Goal: Communication & Community: Share content

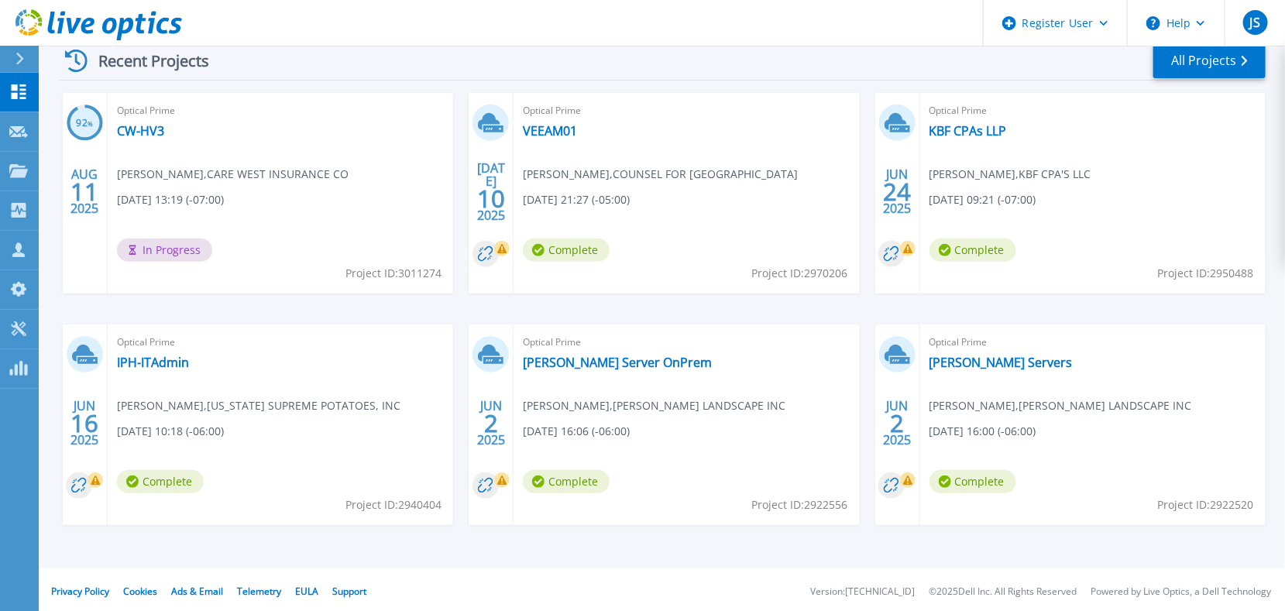
scroll to position [246, 0]
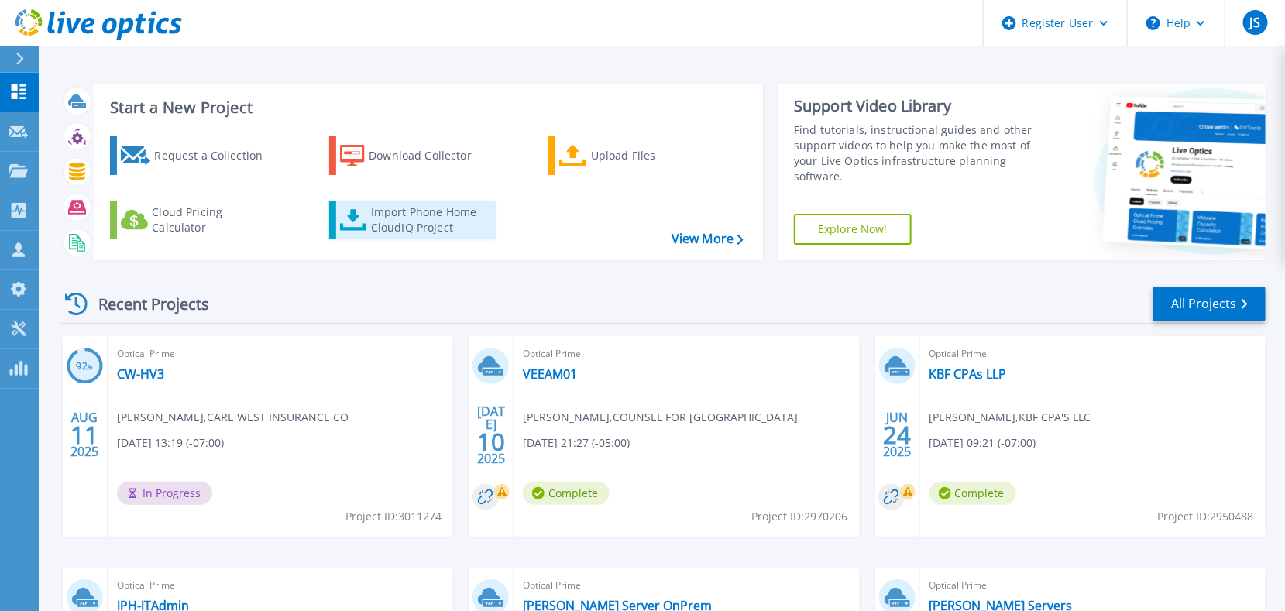
scroll to position [77, 0]
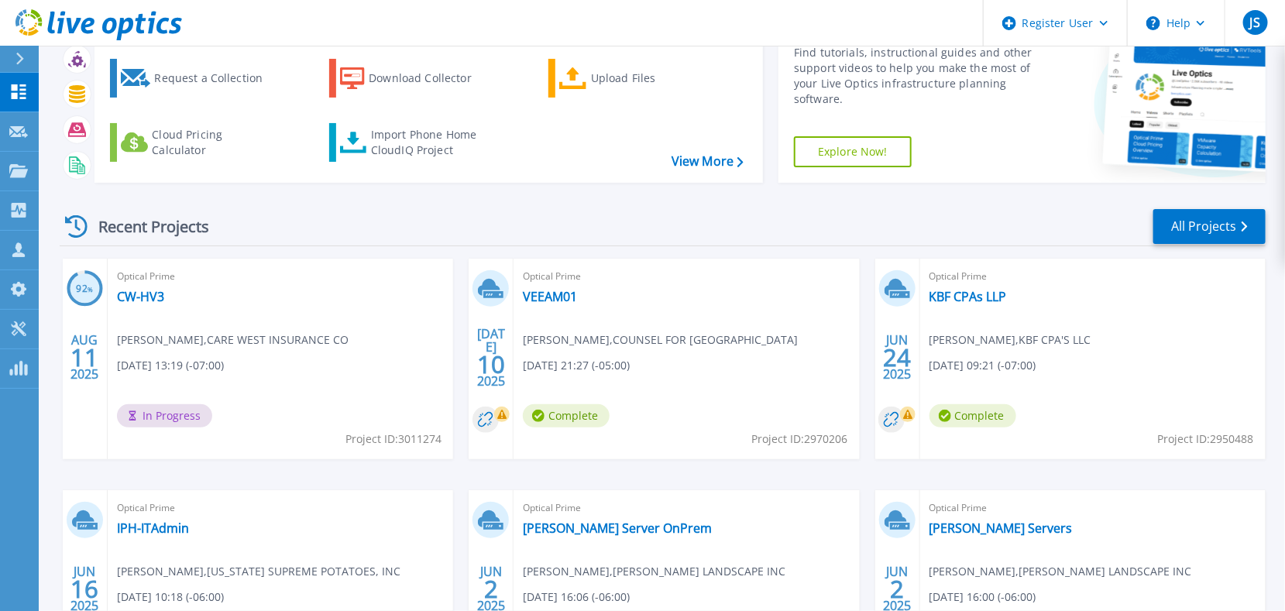
click at [25, 62] on div at bounding box center [26, 59] width 25 height 26
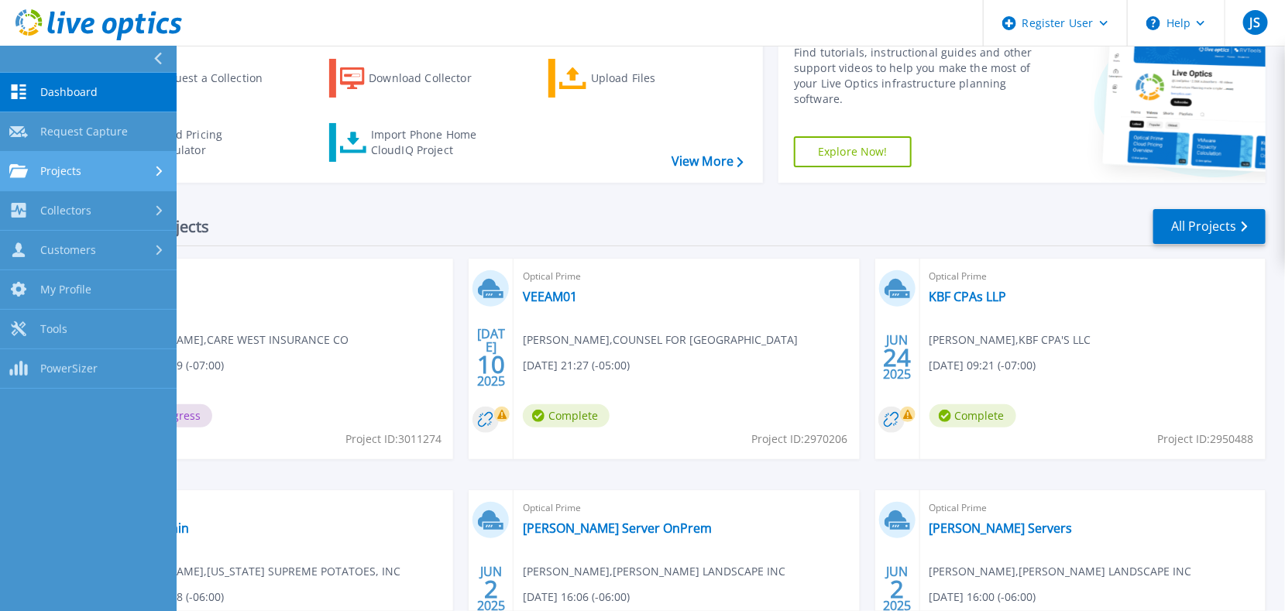
click at [87, 167] on div "Projects" at bounding box center [88, 171] width 158 height 14
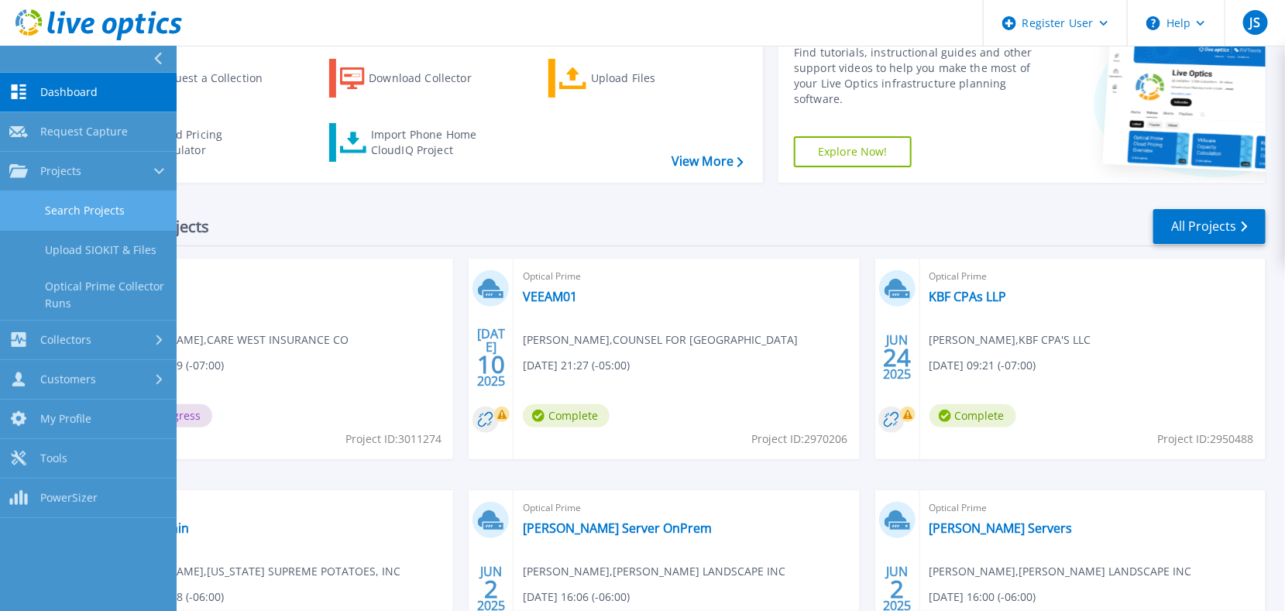
click at [109, 207] on link "Search Projects" at bounding box center [88, 211] width 177 height 40
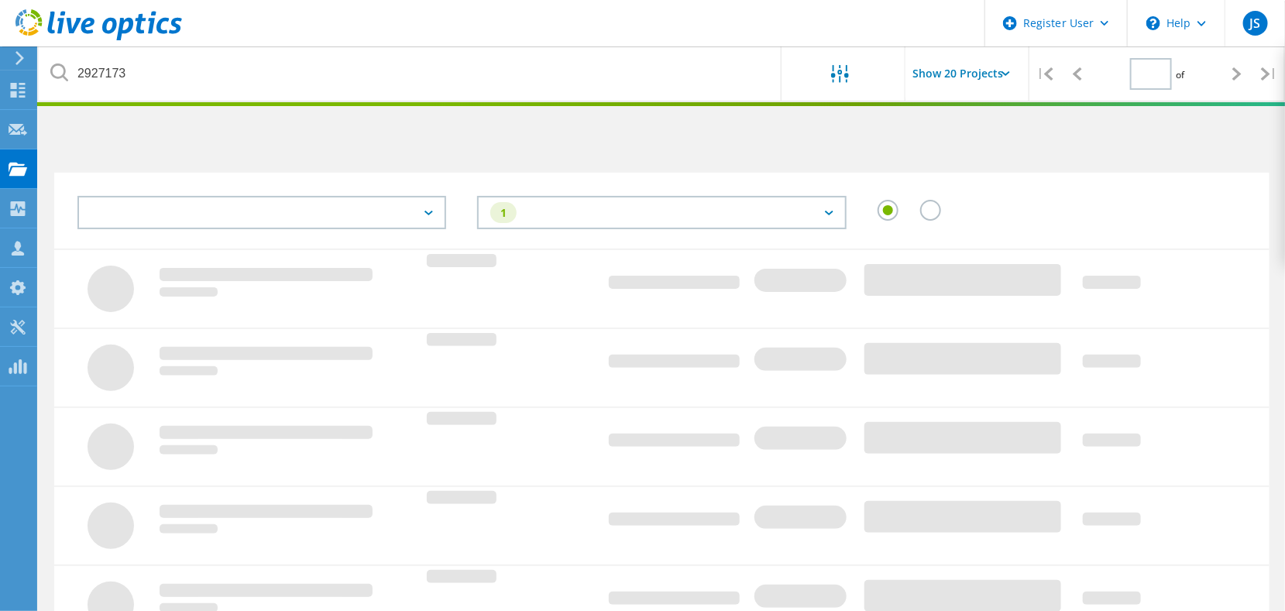
type input "1"
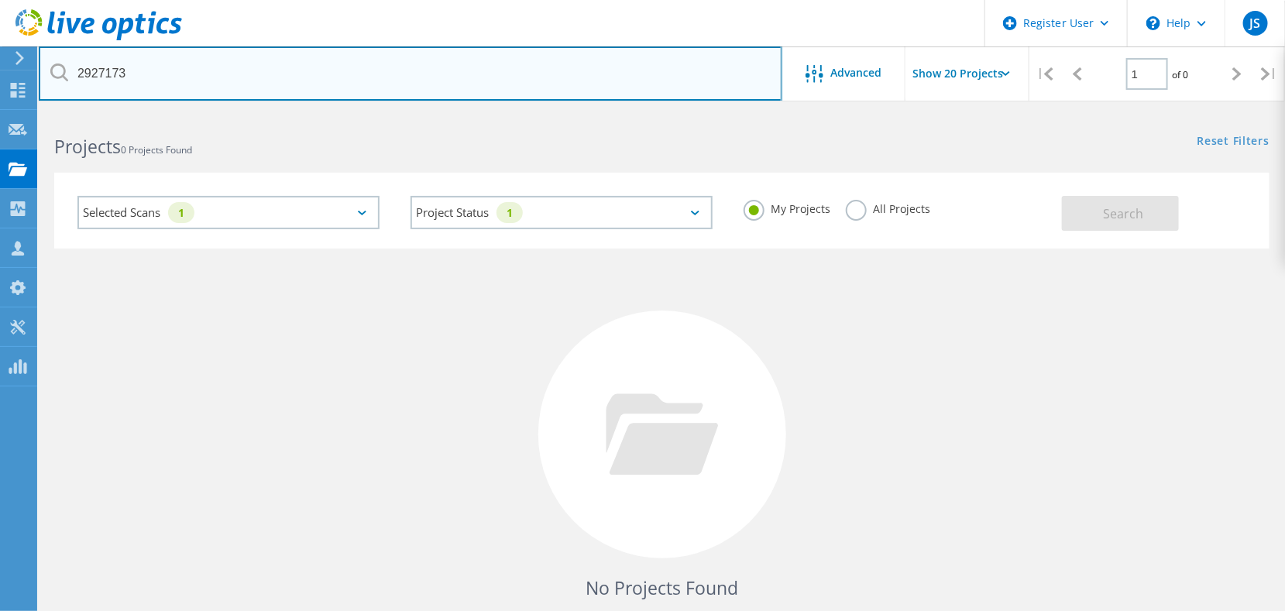
drag, startPoint x: 139, startPoint y: 80, endPoint x: 90, endPoint y: 59, distance: 53.8
click at [80, 60] on input "2927173" at bounding box center [411, 73] width 744 height 54
type input "edelman"
click at [167, 75] on input "edelman" at bounding box center [411, 73] width 744 height 54
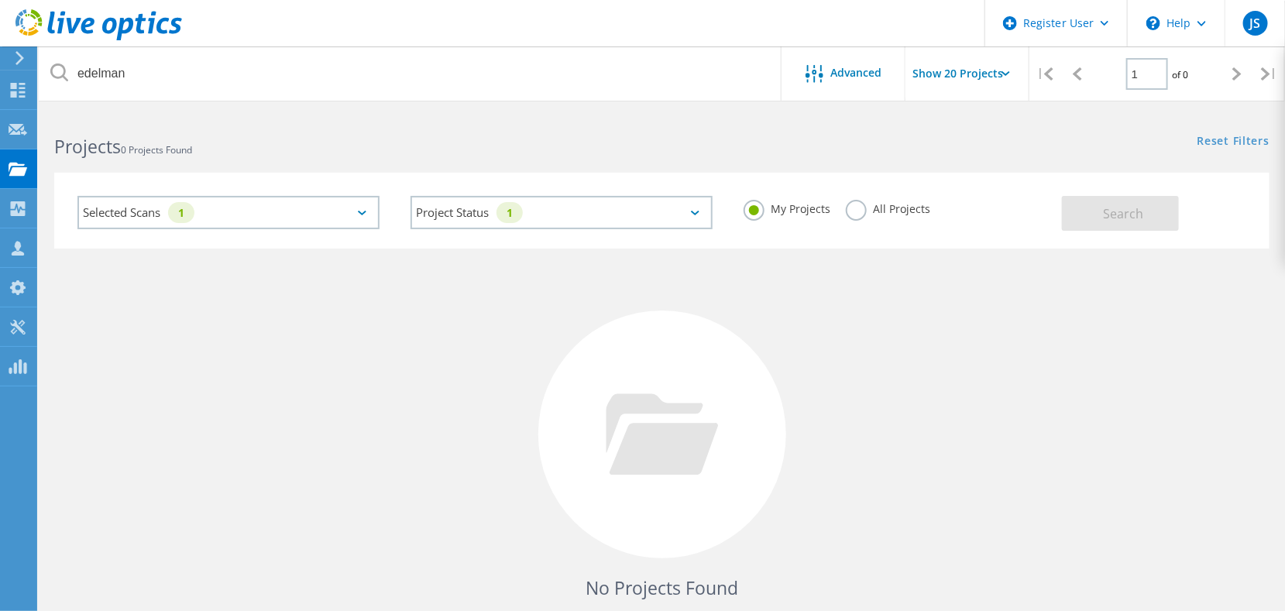
click at [856, 213] on label "All Projects" at bounding box center [888, 207] width 84 height 15
click at [0, 0] on input "All Projects" at bounding box center [0, 0] width 0 height 0
click at [1090, 204] on button "Search" at bounding box center [1120, 213] width 117 height 35
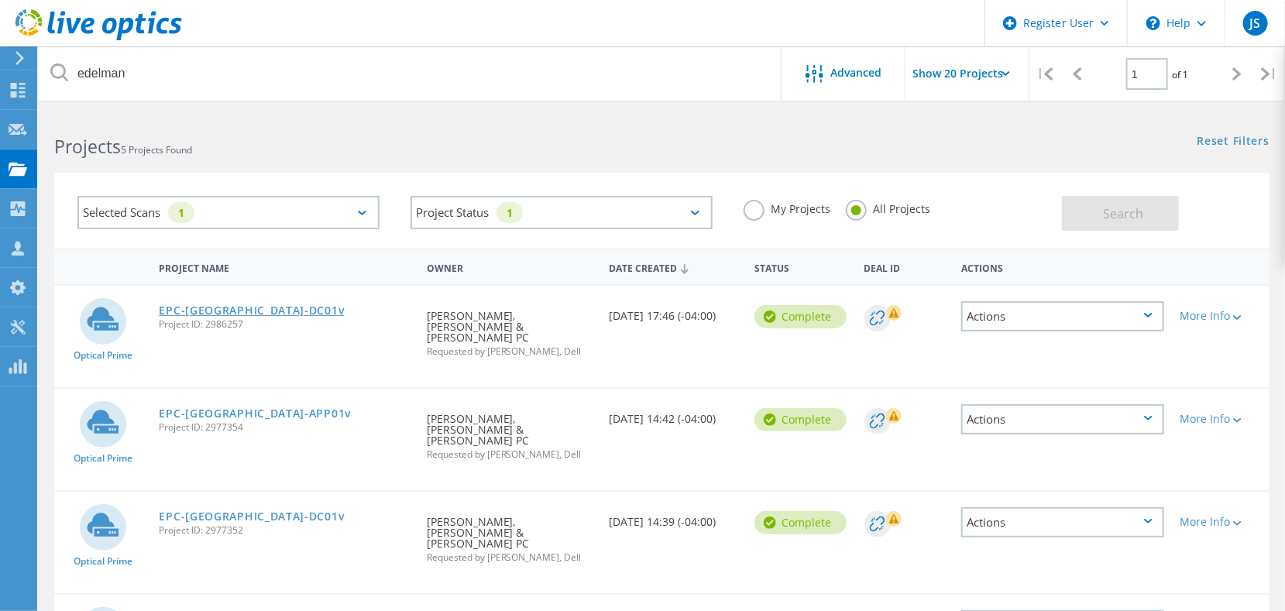
click at [208, 314] on link "EPC-[GEOGRAPHIC_DATA]-DC01v" at bounding box center [252, 310] width 185 height 11
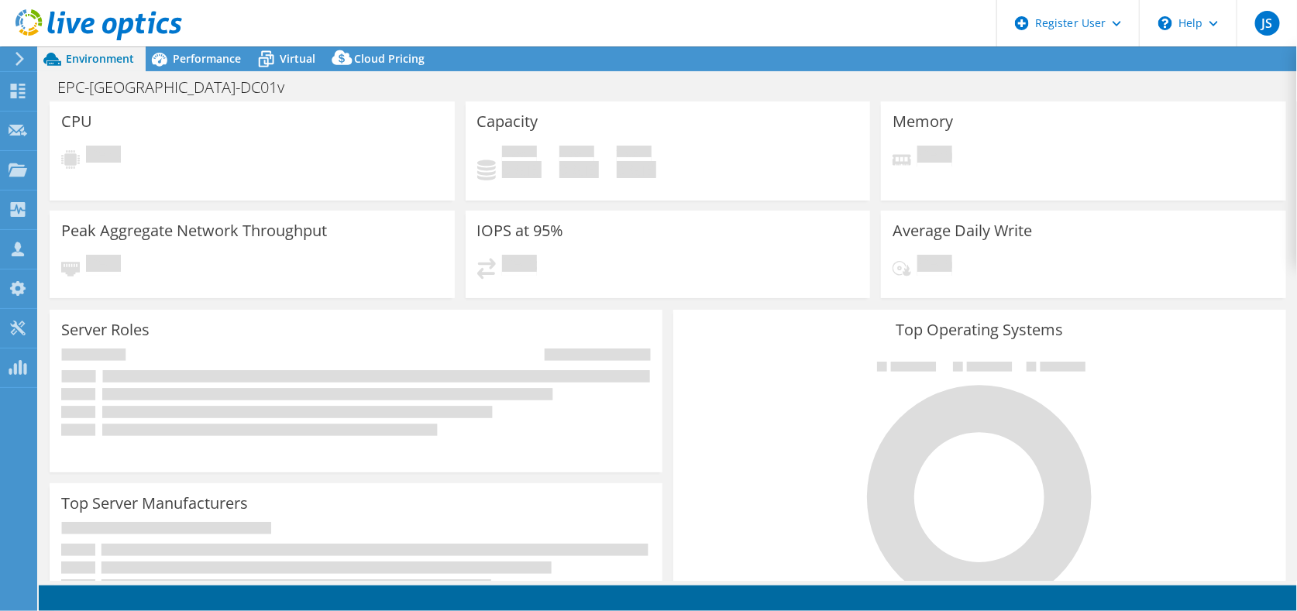
select select "USD"
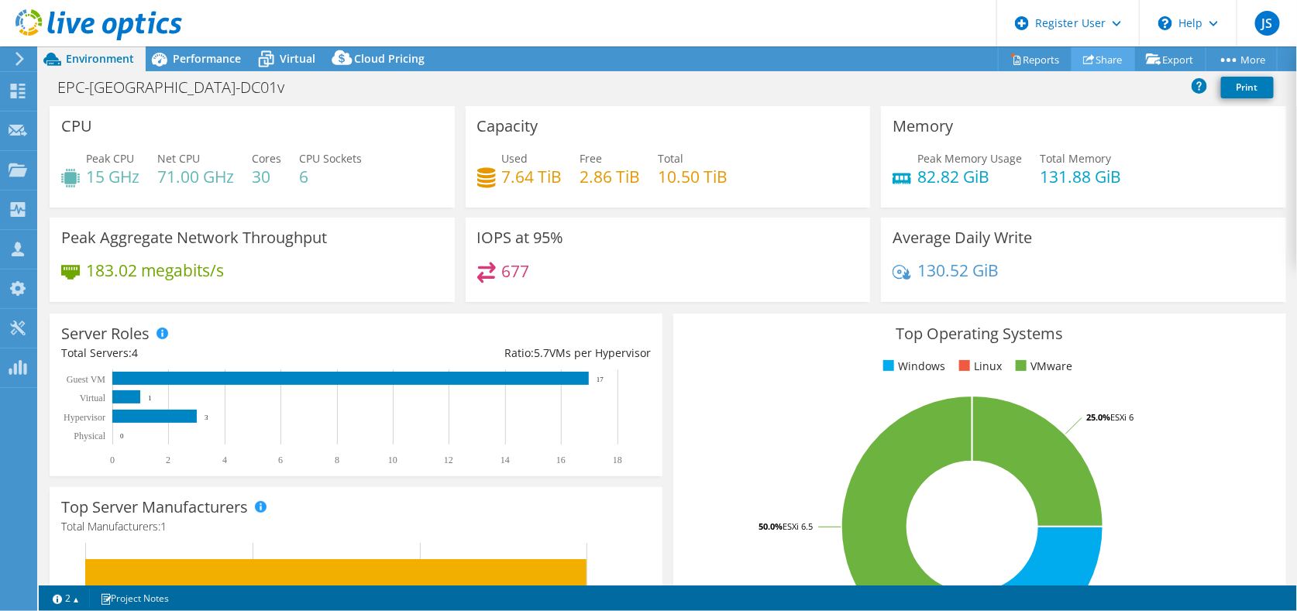
click at [1098, 57] on link "Share" at bounding box center [1103, 59] width 64 height 24
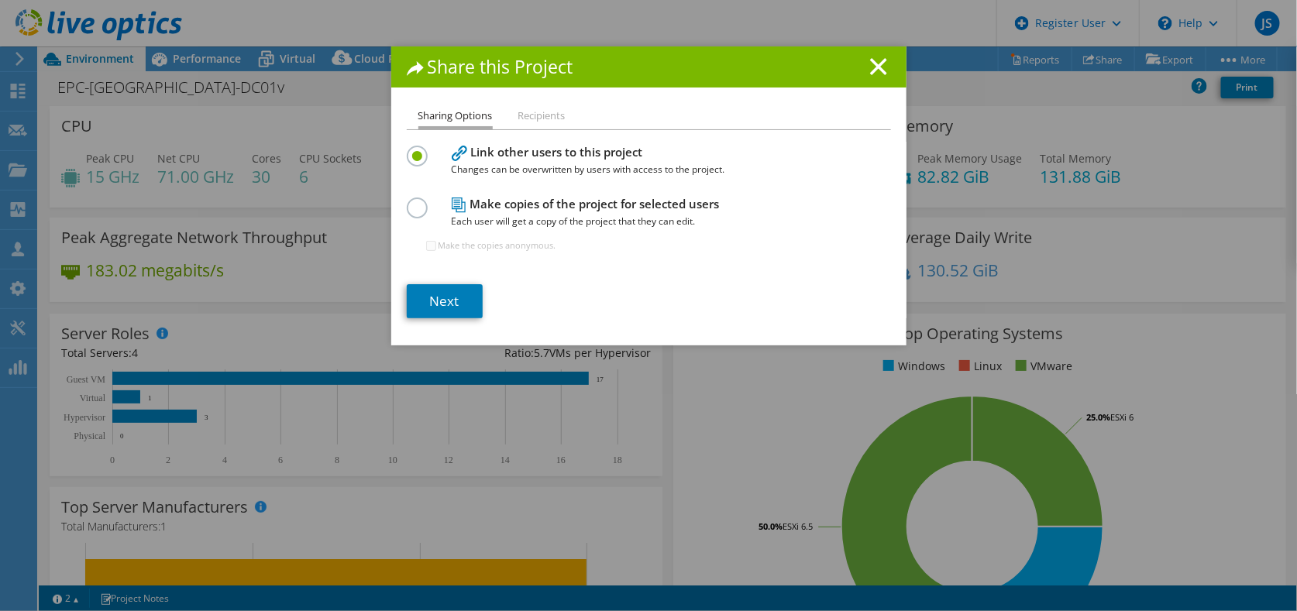
click at [525, 119] on li "Recipients" at bounding box center [541, 116] width 47 height 19
click at [457, 307] on link "Next" at bounding box center [445, 301] width 76 height 34
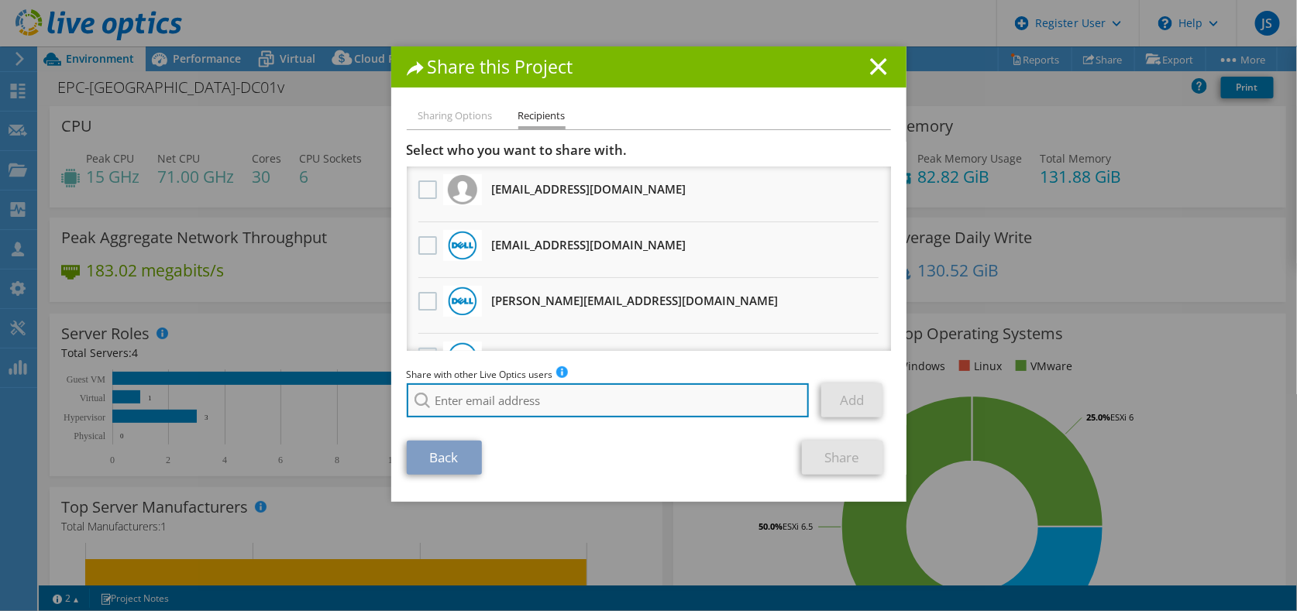
click at [457, 401] on input "search" at bounding box center [608, 400] width 403 height 34
click at [572, 394] on input "[PERSON_NAME][EMAIL_ADDRESS][DOMAIN_NAME]" at bounding box center [608, 400] width 403 height 34
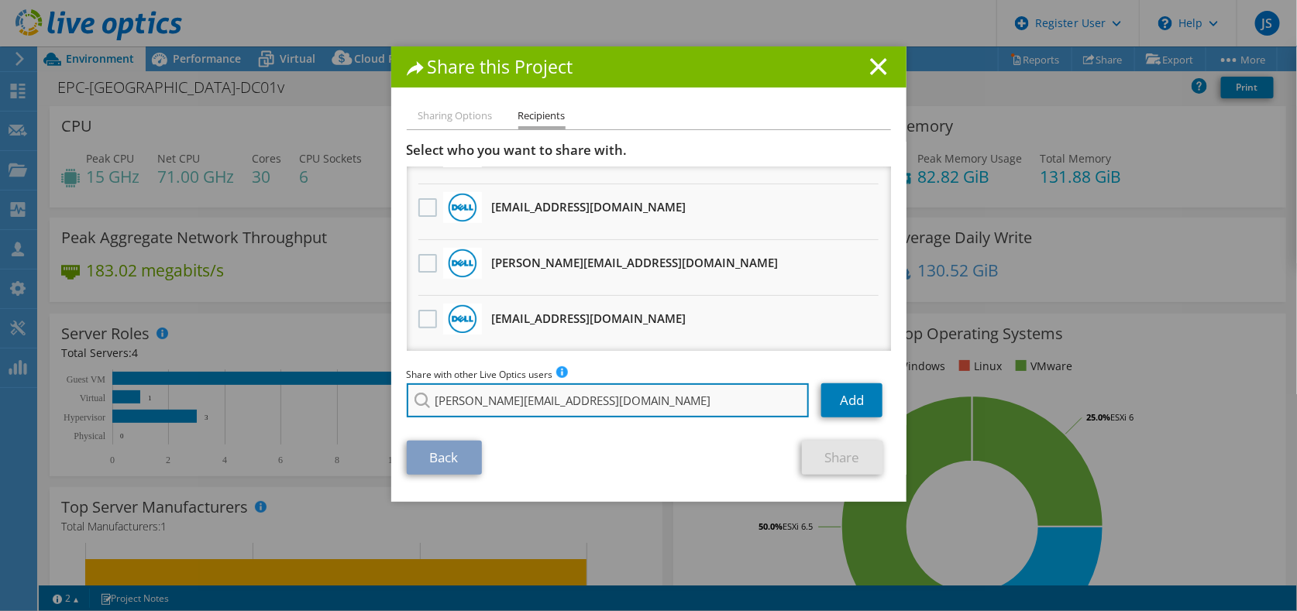
click at [635, 410] on input "[PERSON_NAME][EMAIL_ADDRESS][DOMAIN_NAME]" at bounding box center [608, 400] width 403 height 34
type input "[PERSON_NAME][EMAIL_ADDRESS][DOMAIN_NAME]"
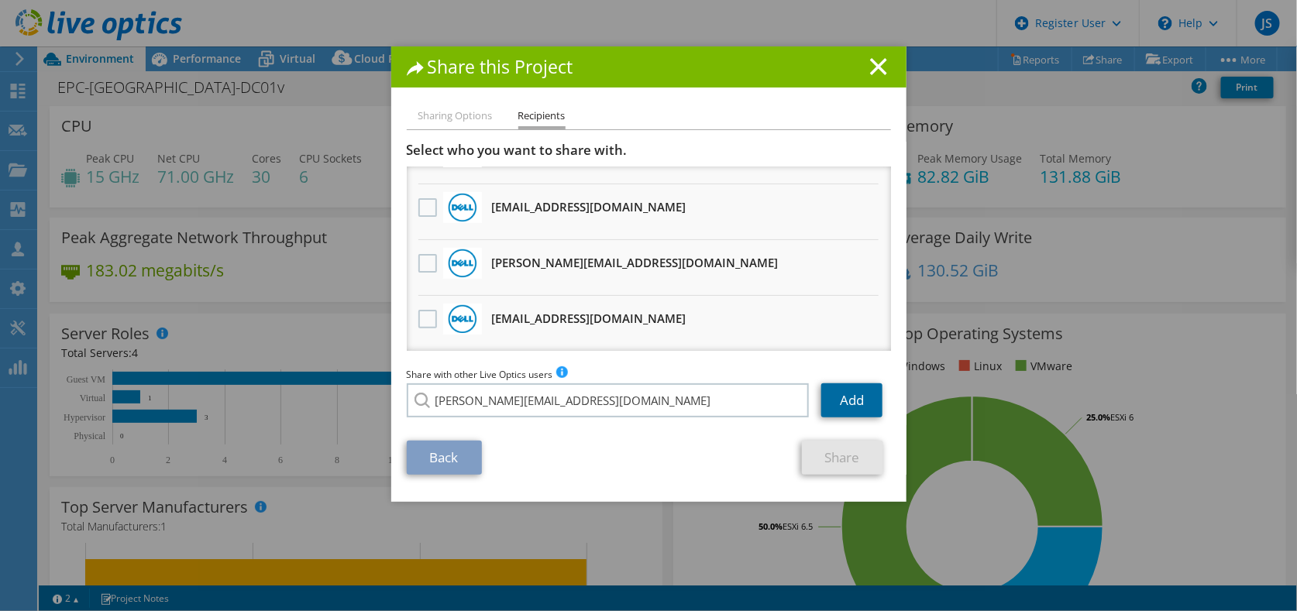
click at [825, 408] on link "Add" at bounding box center [851, 400] width 61 height 34
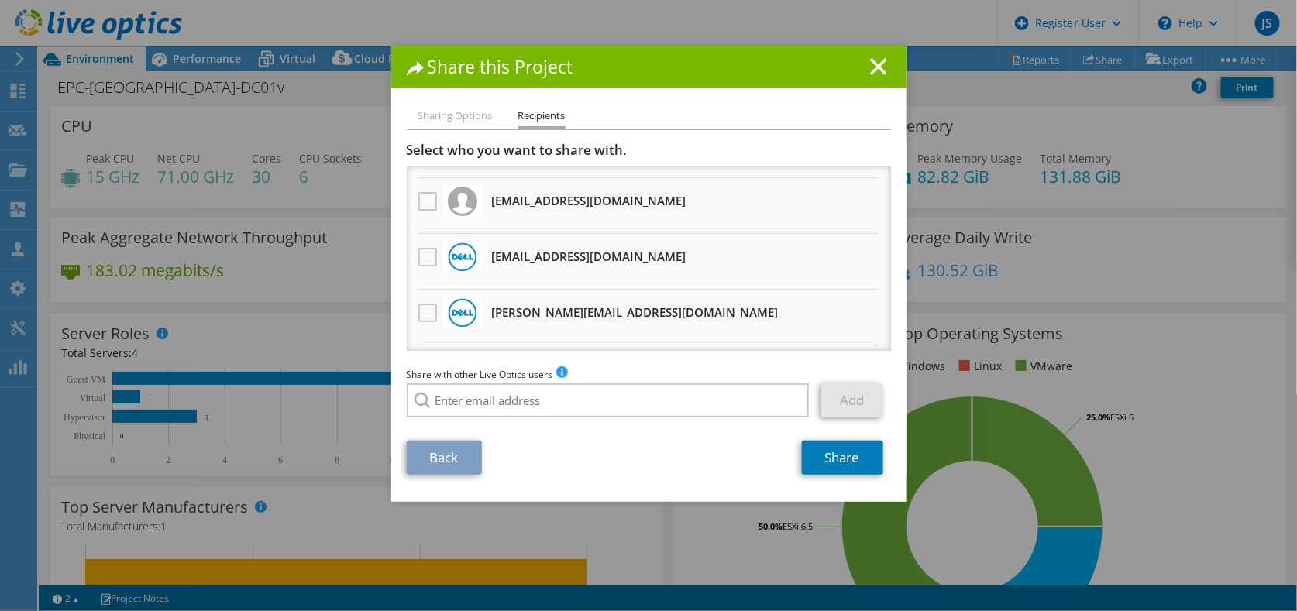
scroll to position [0, 0]
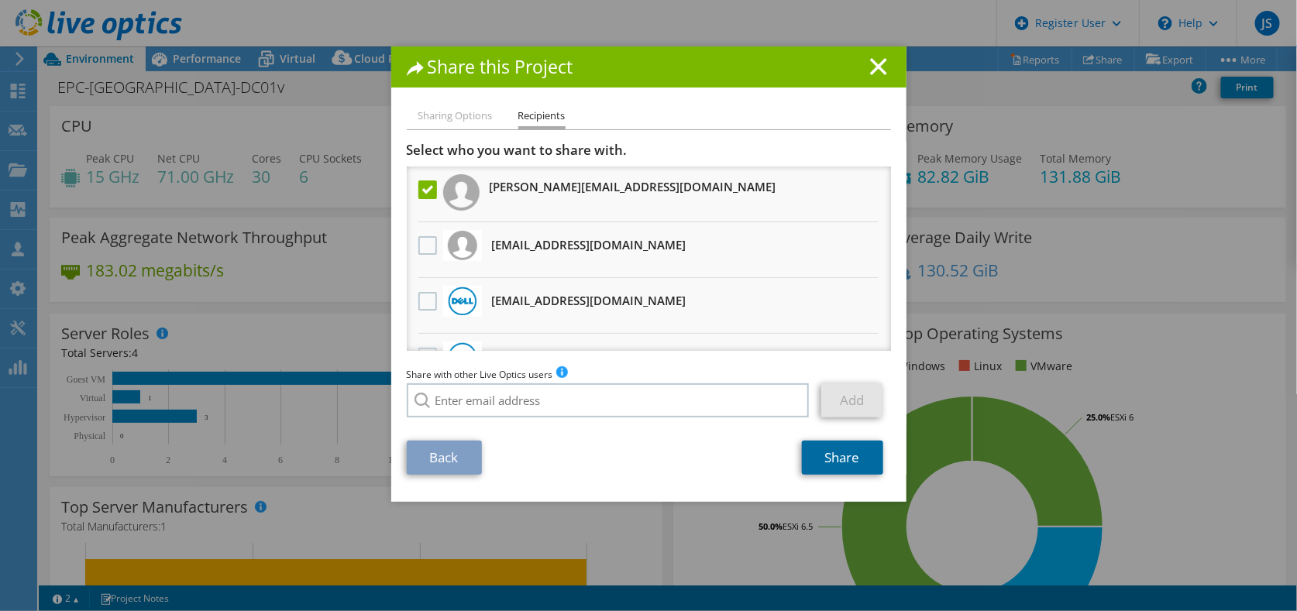
click at [843, 455] on link "Share" at bounding box center [842, 458] width 81 height 34
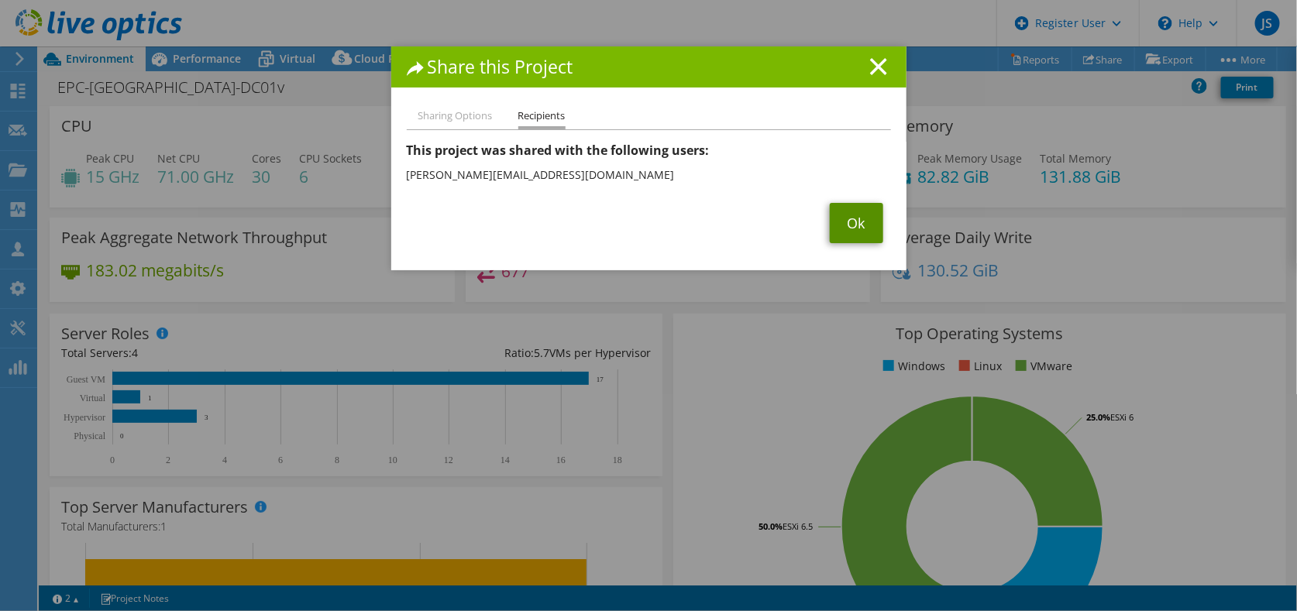
click at [842, 225] on link "Ok" at bounding box center [856, 223] width 53 height 40
